Goal: Register for event/course

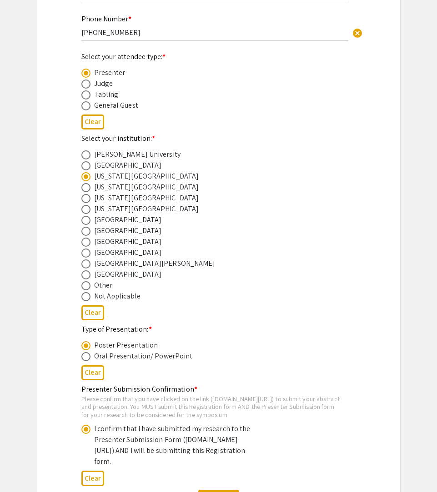
scroll to position [254, 0]
click at [90, 92] on label at bounding box center [87, 94] width 13 height 9
click at [90, 92] on input "radio" at bounding box center [85, 94] width 9 height 9
radio input "true"
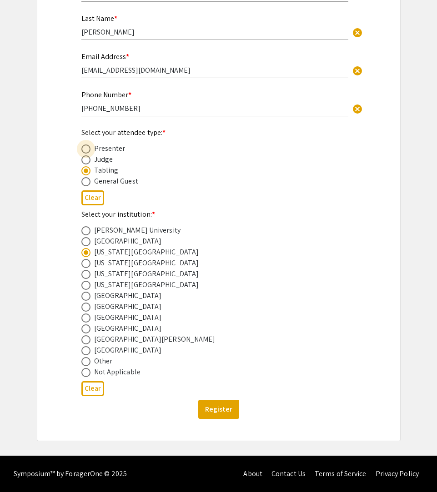
click at [87, 147] on span at bounding box center [85, 148] width 9 height 9
click at [87, 147] on input "radio" at bounding box center [85, 148] width 9 height 9
radio input "true"
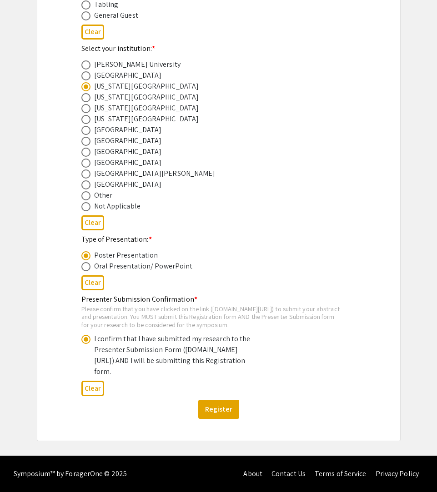
scroll to position [0, 0]
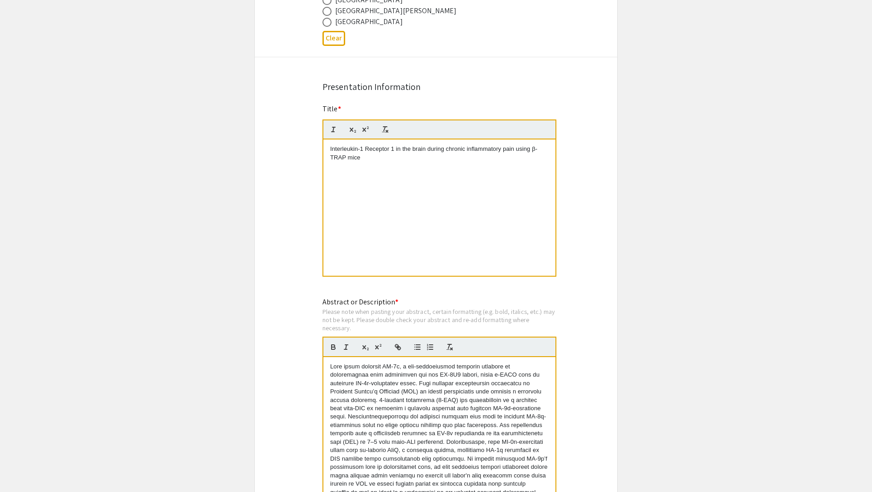
scroll to position [643, 0]
click at [441, 182] on div "Interleukin-1 Receptor 1 in the brain during chronic inflammatory pain using β-…" at bounding box center [439, 209] width 232 height 136
click at [428, 154] on p "Interleukin-1 Receptor 1 Signaling in Inflammatory Pain" at bounding box center [439, 150] width 219 height 8
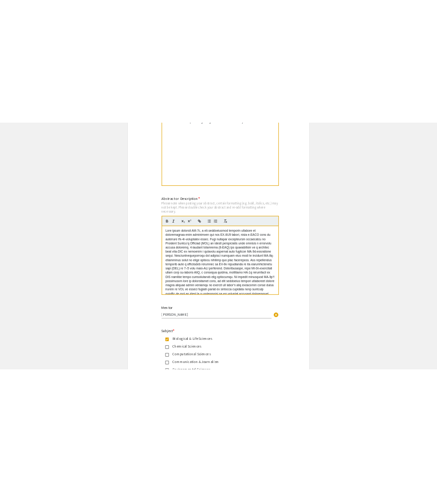
scroll to position [798, 0]
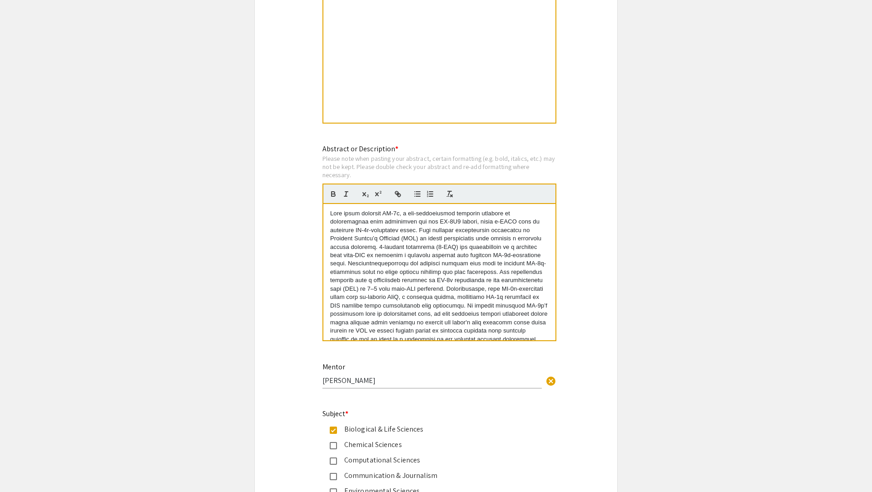
click at [409, 278] on p at bounding box center [439, 276] width 219 height 134
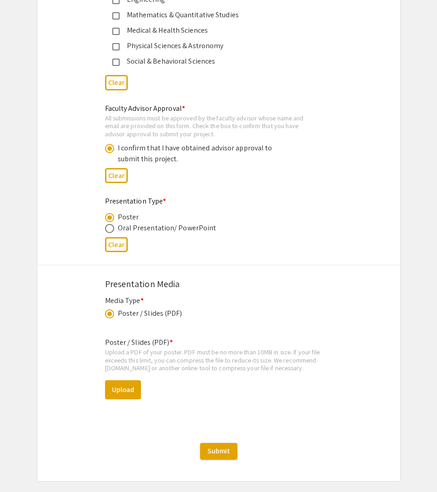
scroll to position [1310, 0]
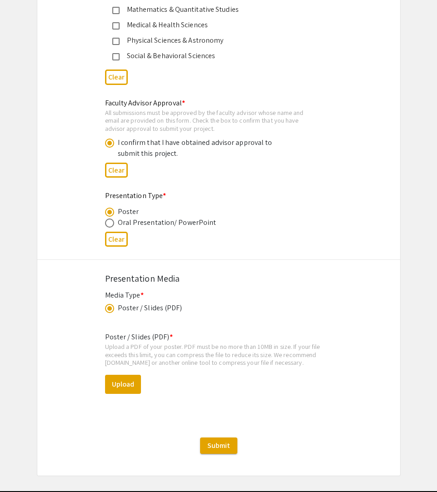
click at [159, 228] on div "Oral Presentation/ PowerPoint" at bounding box center [167, 222] width 99 height 11
click at [153, 227] on div "Oral Presentation/ PowerPoint" at bounding box center [167, 222] width 99 height 11
click at [148, 222] on div "Oral Presentation/ PowerPoint" at bounding box center [167, 222] width 99 height 11
click at [110, 224] on span at bounding box center [109, 223] width 9 height 9
click at [110, 224] on input "radio" at bounding box center [109, 223] width 9 height 9
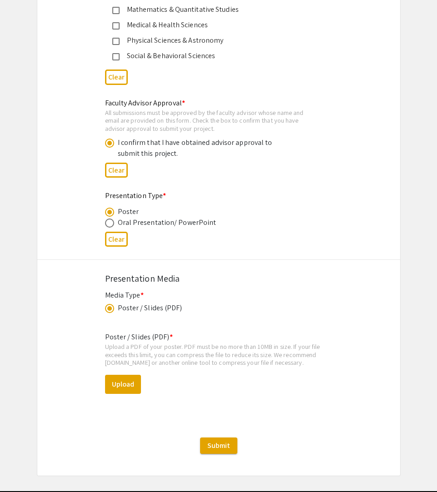
radio input "true"
click at [110, 213] on span at bounding box center [109, 212] width 9 height 9
click at [110, 213] on input "radio" at bounding box center [109, 212] width 9 height 9
radio input "true"
click at [208, 347] on div "Upload a PDF of your poster. PDF must be no more than 10MB in size. If your fil…" at bounding box center [218, 355] width 227 height 24
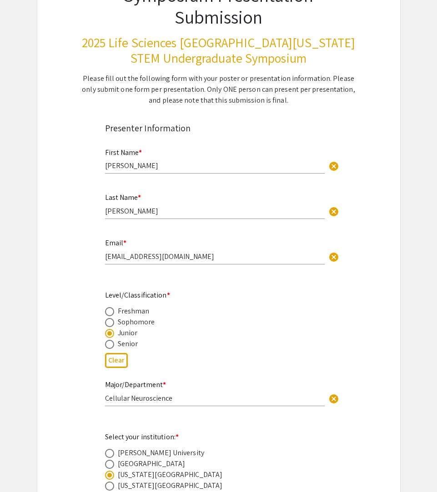
scroll to position [0, 0]
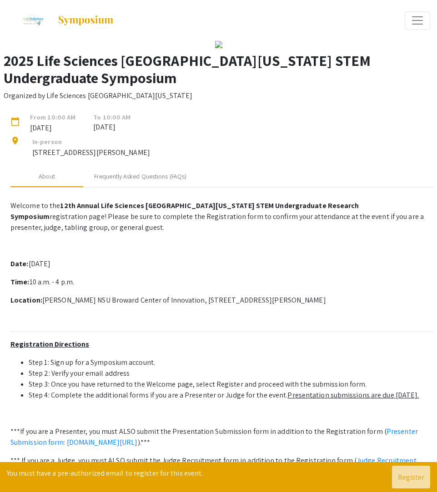
click at [96, 18] on img at bounding box center [85, 20] width 57 height 11
click at [34, 20] on img at bounding box center [33, 20] width 30 height 23
click at [69, 20] on img at bounding box center [85, 20] width 57 height 11
